Goal: Task Accomplishment & Management: Use online tool/utility

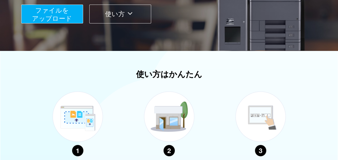
scroll to position [115, 0]
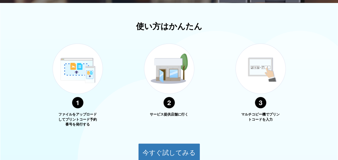
scroll to position [227, 0]
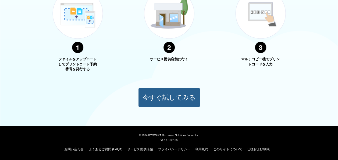
click at [167, 104] on button "今すぐ試してみる" at bounding box center [169, 97] width 62 height 19
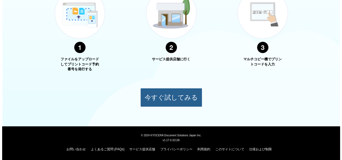
scroll to position [58, 0]
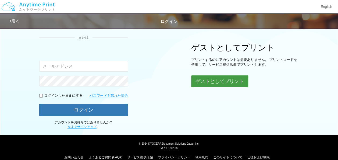
click at [200, 82] on button "ゲストとしてプリント" at bounding box center [219, 81] width 57 height 12
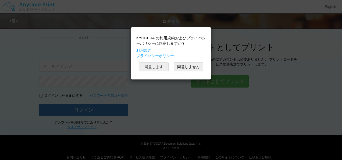
click at [161, 64] on button "同意します" at bounding box center [154, 66] width 30 height 9
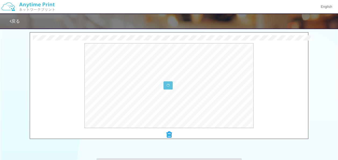
scroll to position [170, 0]
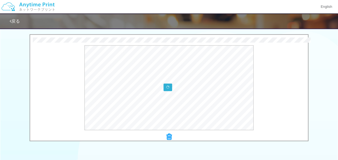
click at [168, 88] on icon at bounding box center [168, 87] width 4 height 4
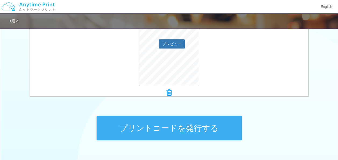
scroll to position [216, 0]
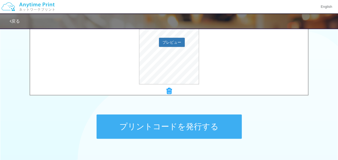
click at [141, 122] on button "プリントコードを発行する" at bounding box center [169, 126] width 145 height 24
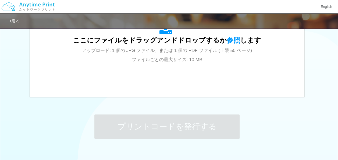
scroll to position [0, 0]
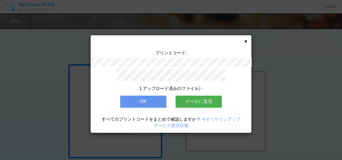
drag, startPoint x: 200, startPoint y: 87, endPoint x: 136, endPoint y: 104, distance: 66.1
click at [136, 104] on div "1 アップロード済みのファイル OK メールに送信 すべてのプリントコードをまとめて確認しますか？ 今すぐサインアップ サービス提供店舗" at bounding box center [171, 100] width 161 height 65
click at [136, 104] on button "OK" at bounding box center [143, 102] width 46 height 12
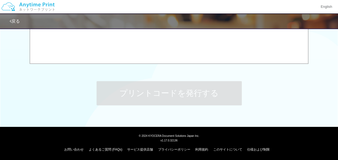
scroll to position [163, 0]
